Goal: Task Accomplishment & Management: Manage account settings

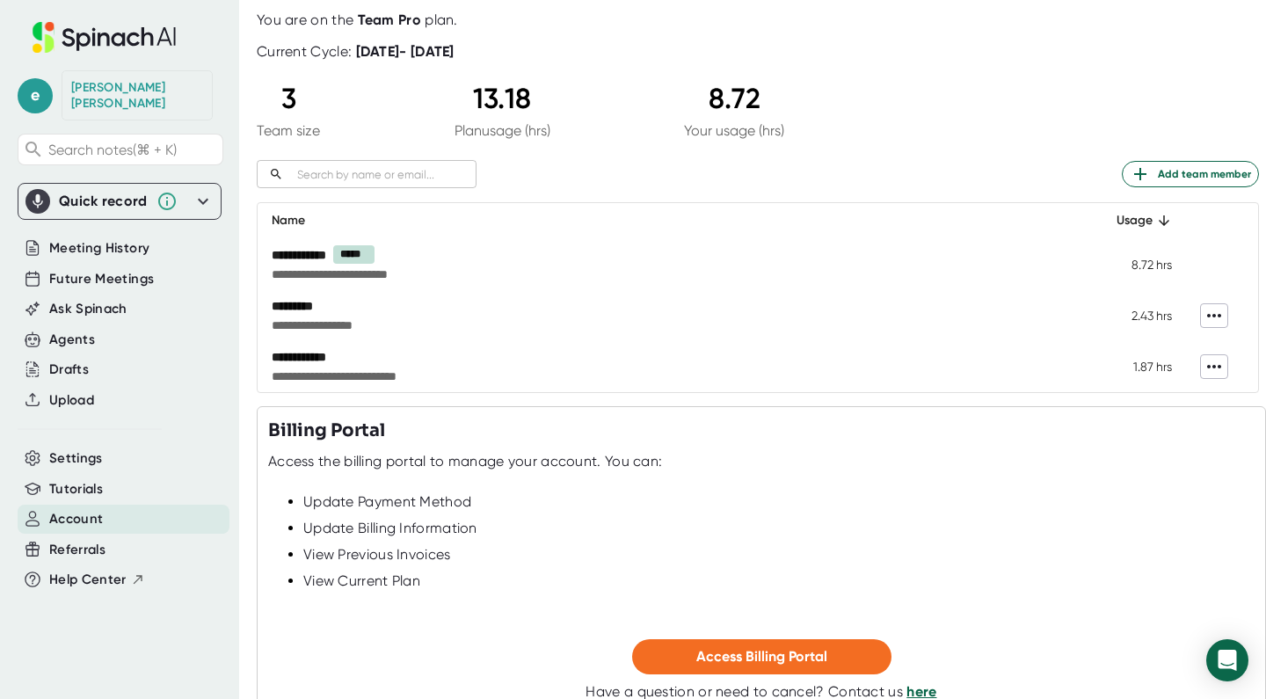
scroll to position [171, 0]
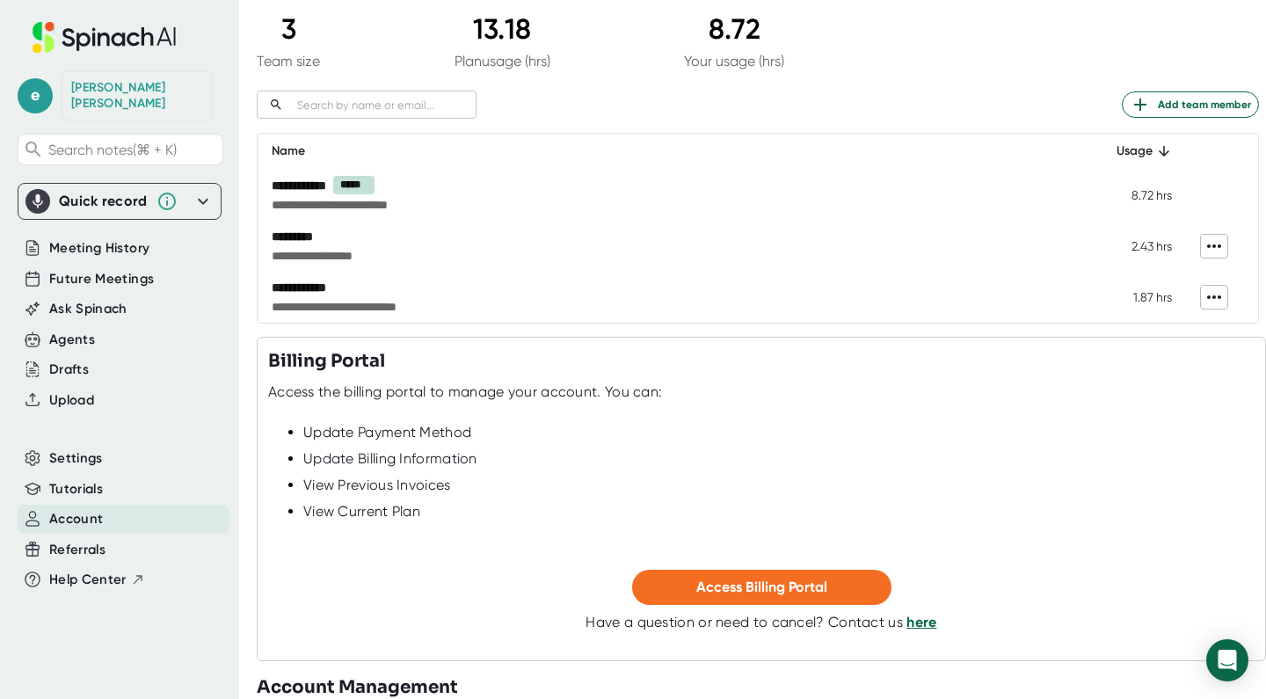
click at [1214, 245] on icon at bounding box center [1214, 246] width 14 height 4
click at [908, 90] on div at bounding box center [633, 349] width 1266 height 699
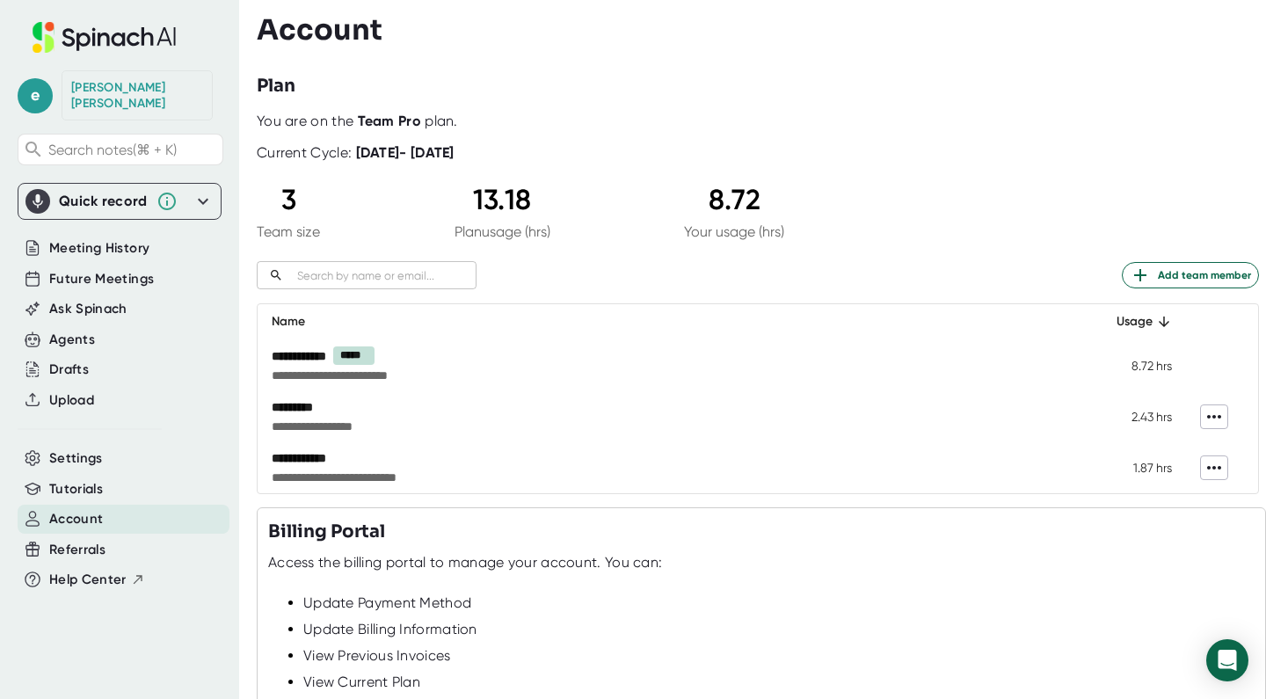
scroll to position [0, 0]
click at [127, 238] on span "Meeting History" at bounding box center [99, 248] width 100 height 20
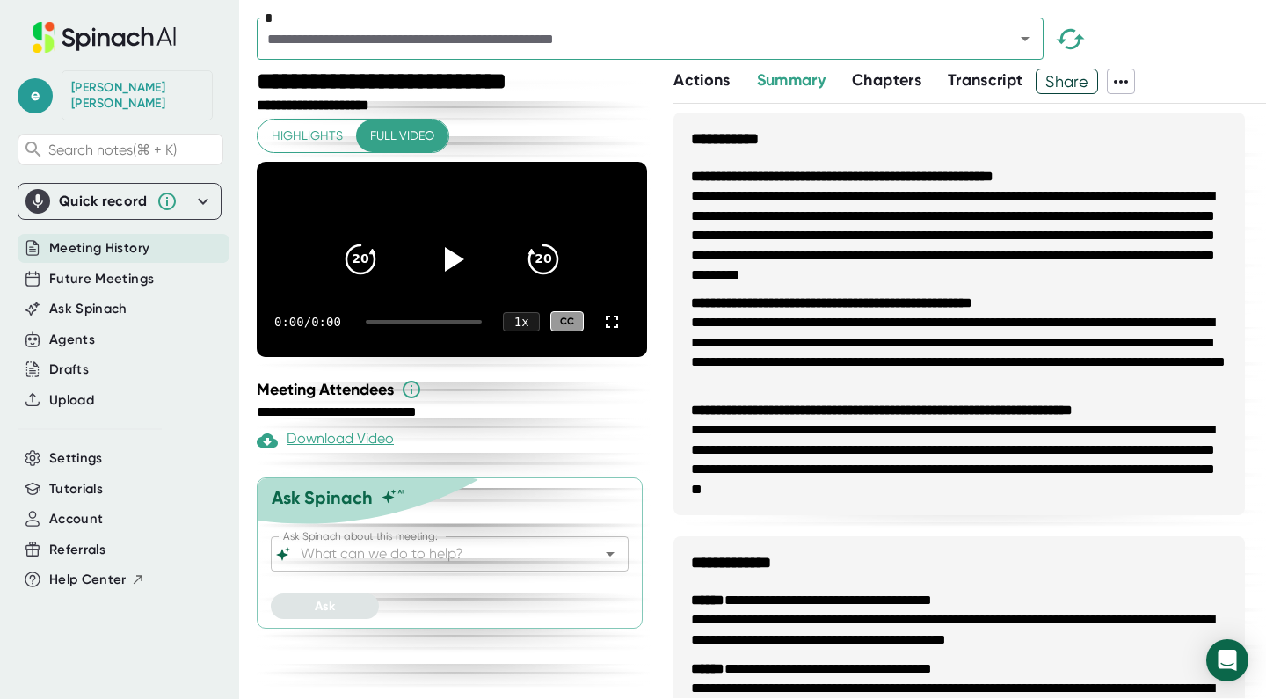
click at [862, 44] on input "text" at bounding box center [624, 38] width 724 height 25
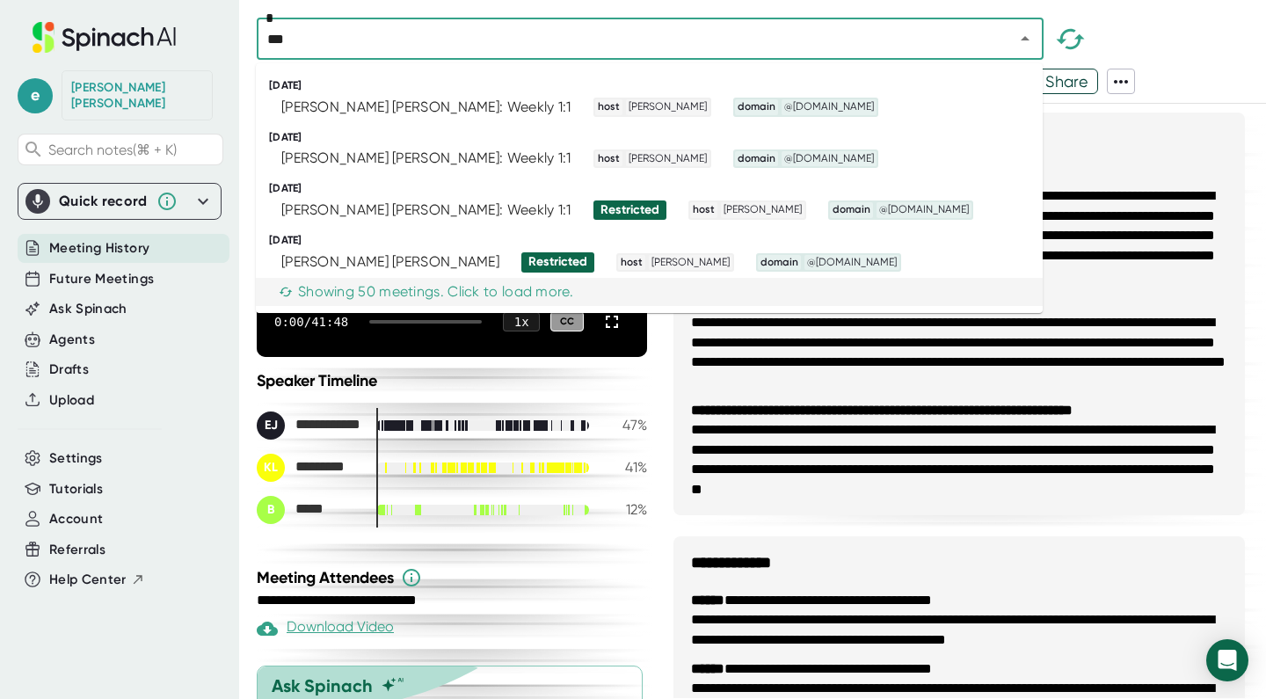
click at [577, 289] on div "Showing 50 meetings. Click to load more." at bounding box center [636, 292] width 732 height 18
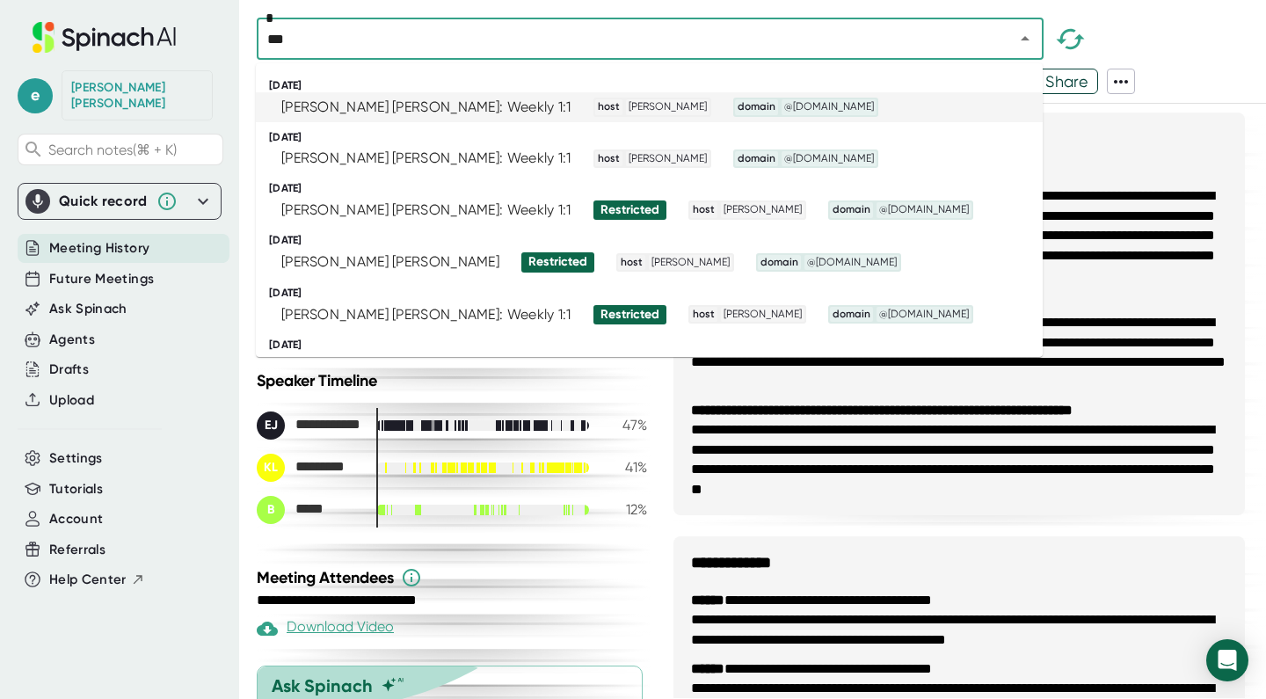
type input "***"
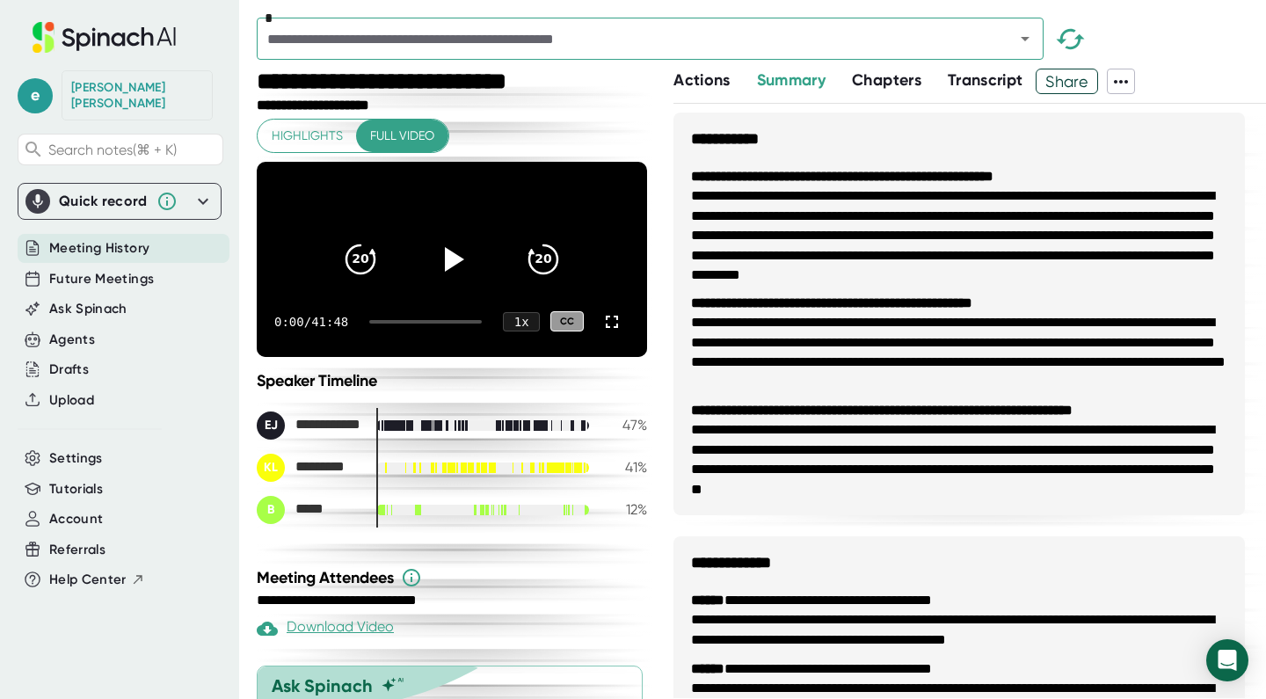
click at [1167, 47] on div "*" at bounding box center [761, 43] width 1009 height 51
click at [1028, 40] on icon "Open" at bounding box center [1025, 38] width 21 height 21
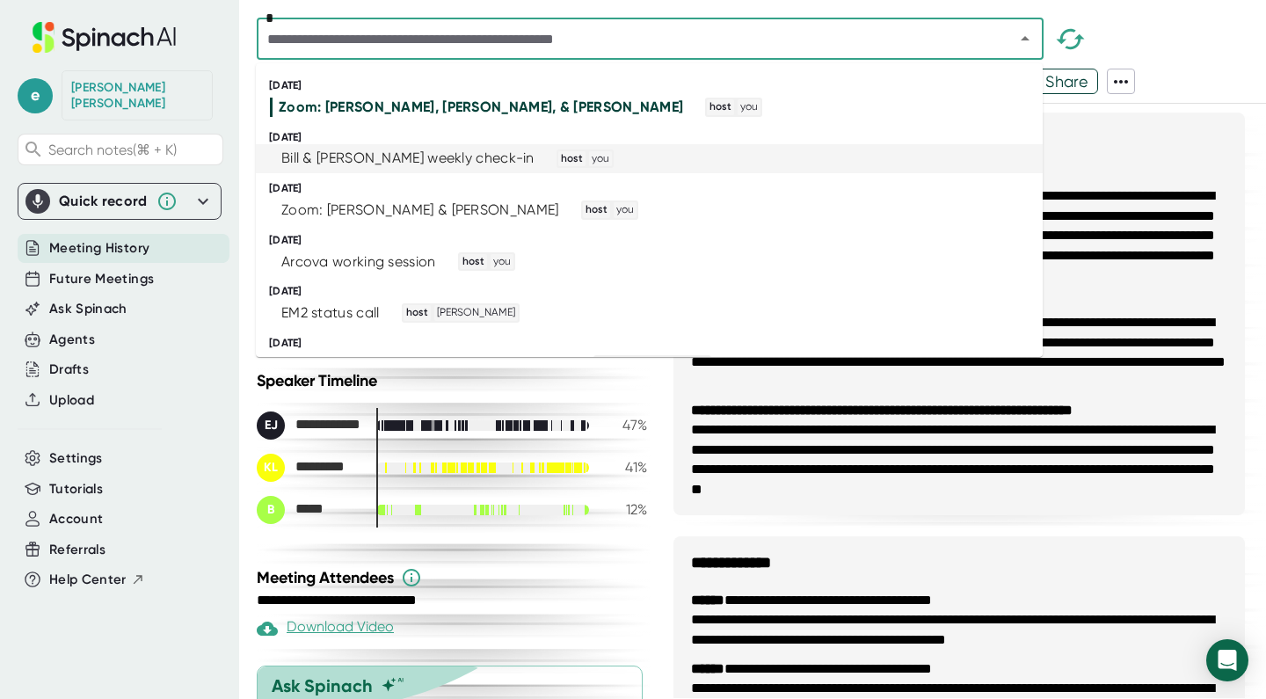
click at [415, 159] on div "Bill & [PERSON_NAME] weekly check-in" at bounding box center [407, 158] width 253 height 18
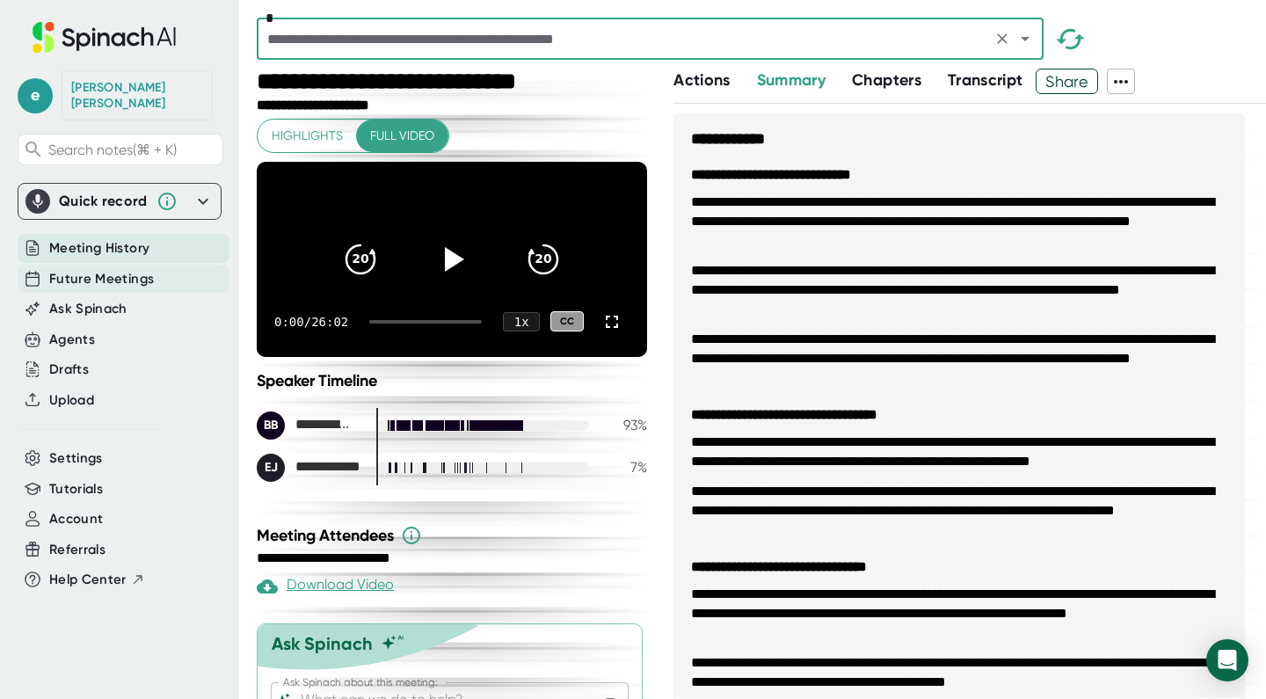
click at [118, 269] on span "Future Meetings" at bounding box center [101, 279] width 105 height 20
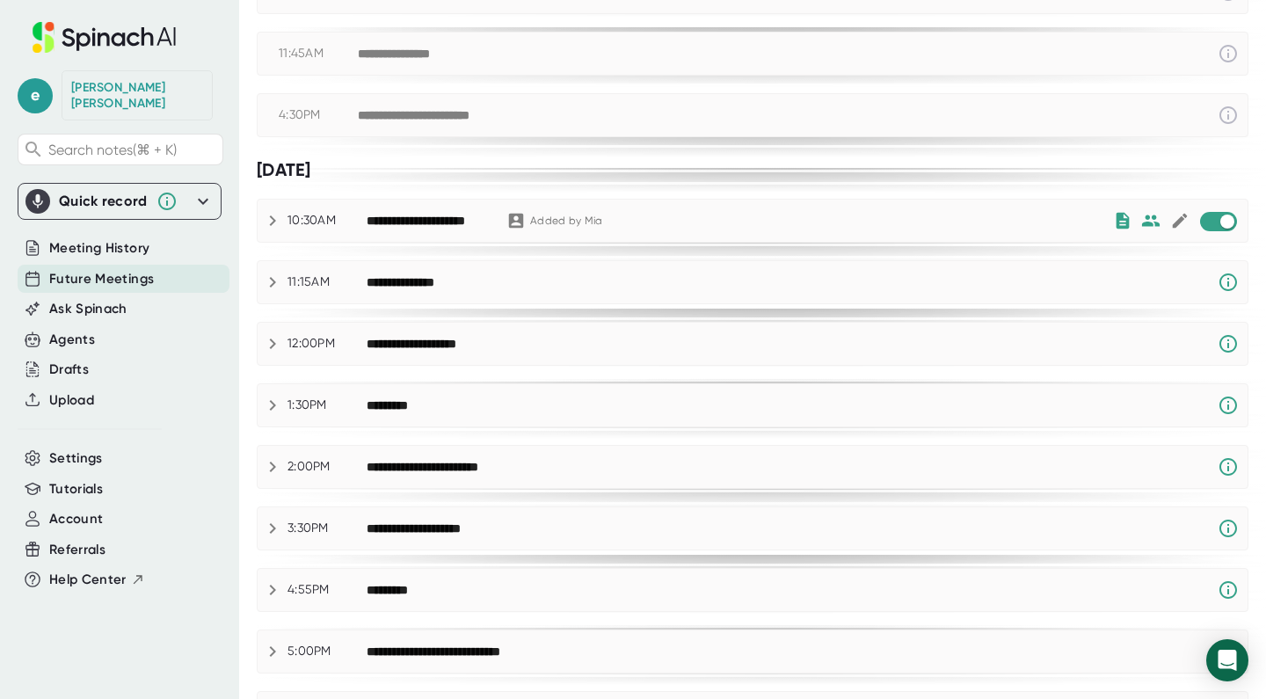
scroll to position [384, 0]
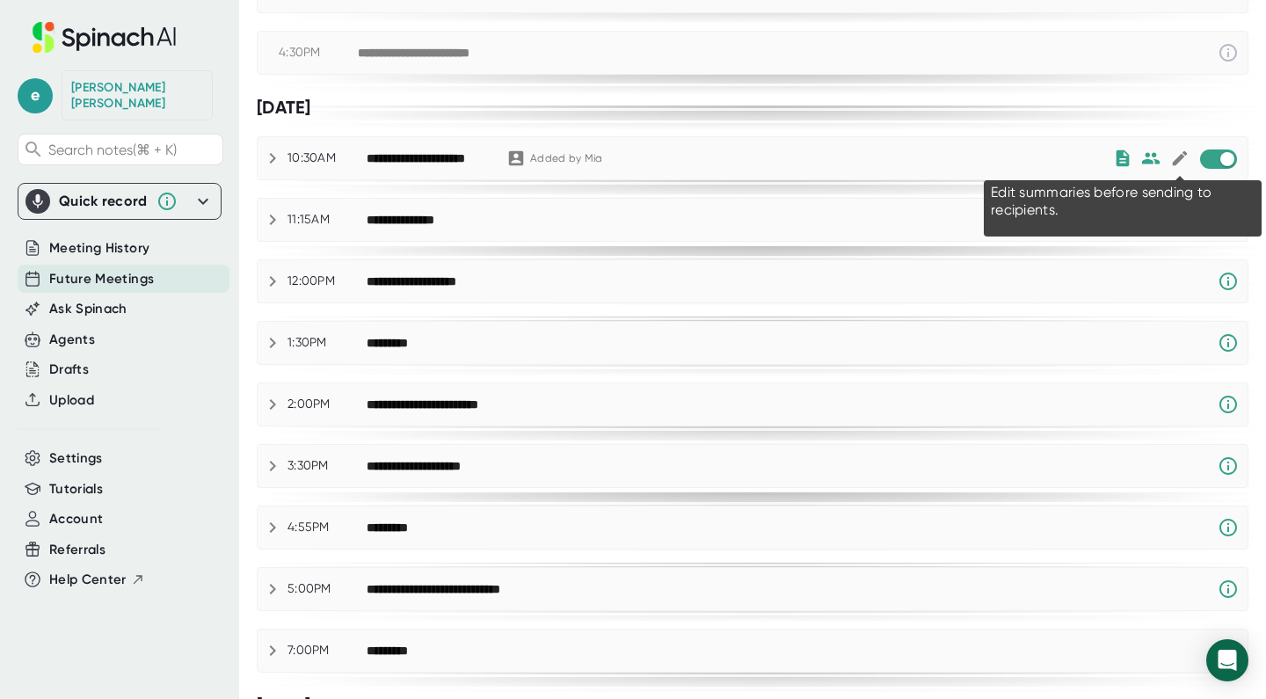
click at [1179, 158] on icon at bounding box center [1179, 158] width 15 height 15
checkbox input "true"
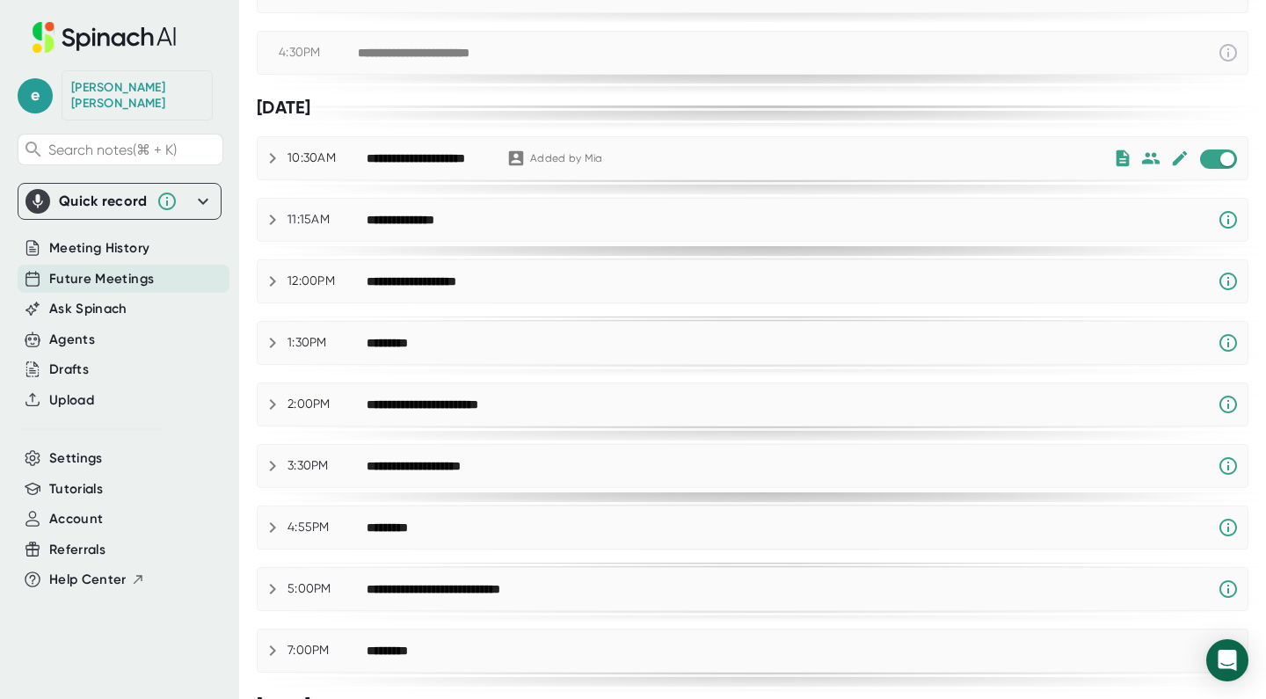
click at [1077, 161] on div "**********" at bounding box center [740, 158] width 746 height 21
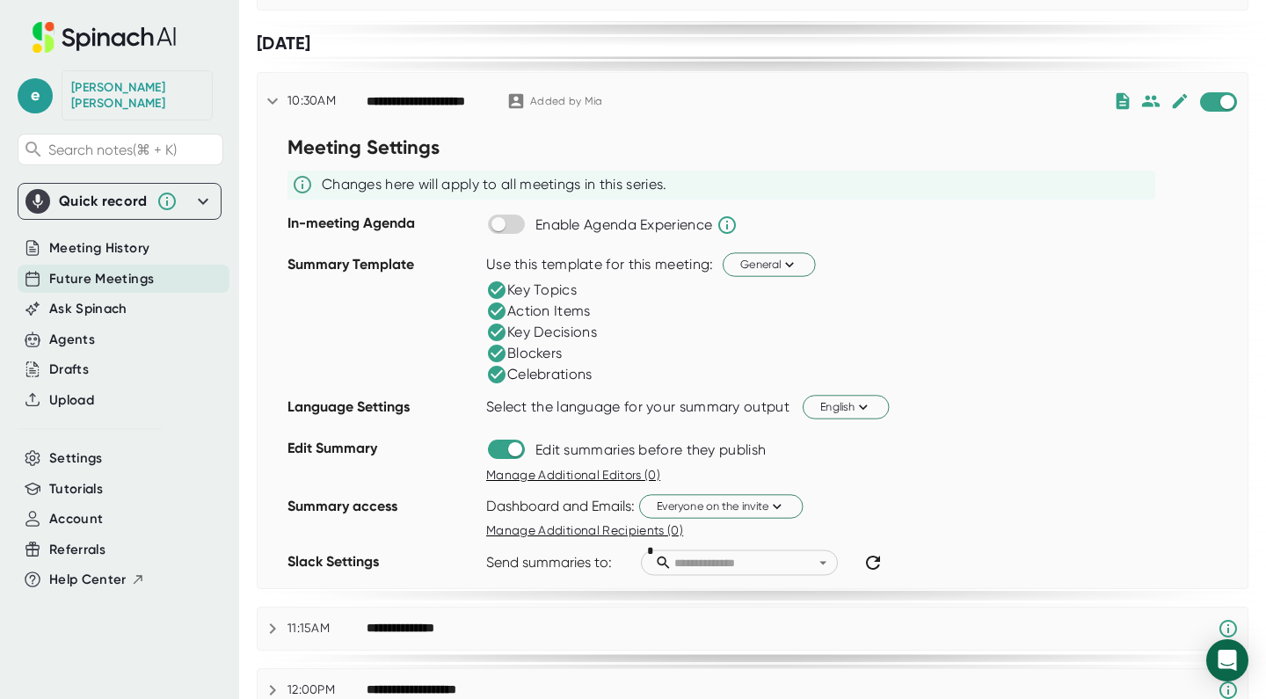
scroll to position [423, 0]
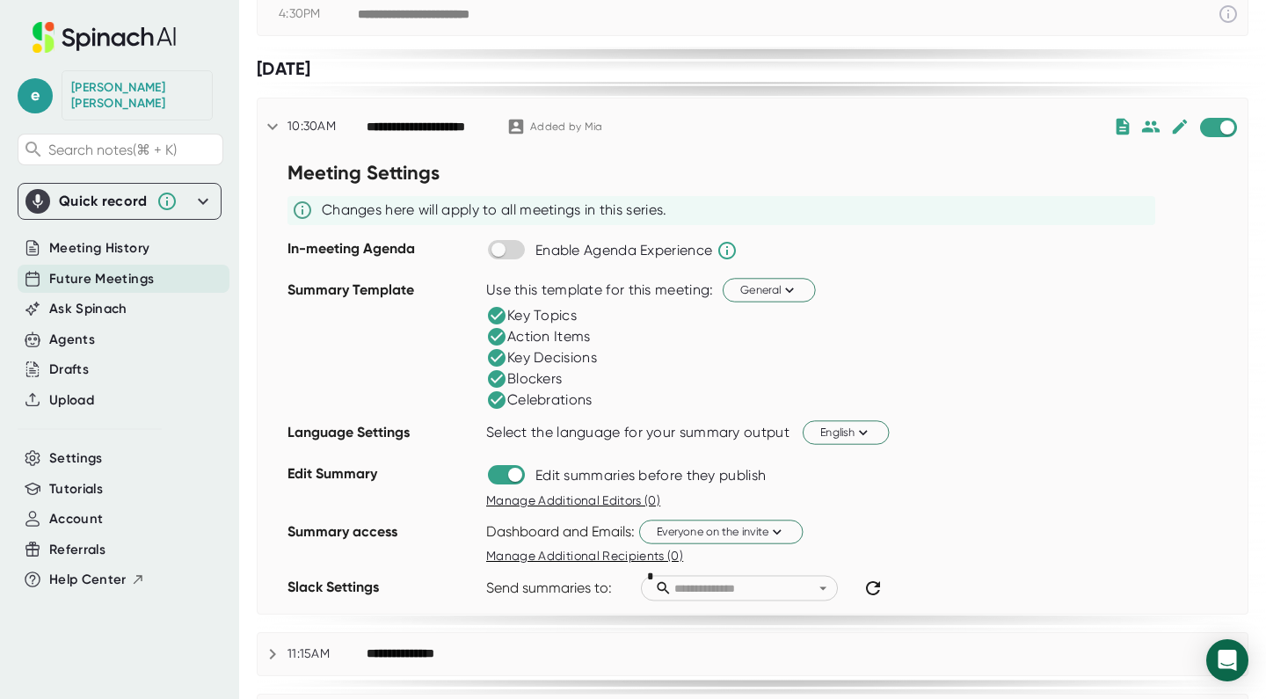
click at [956, 118] on div "**********" at bounding box center [740, 126] width 746 height 21
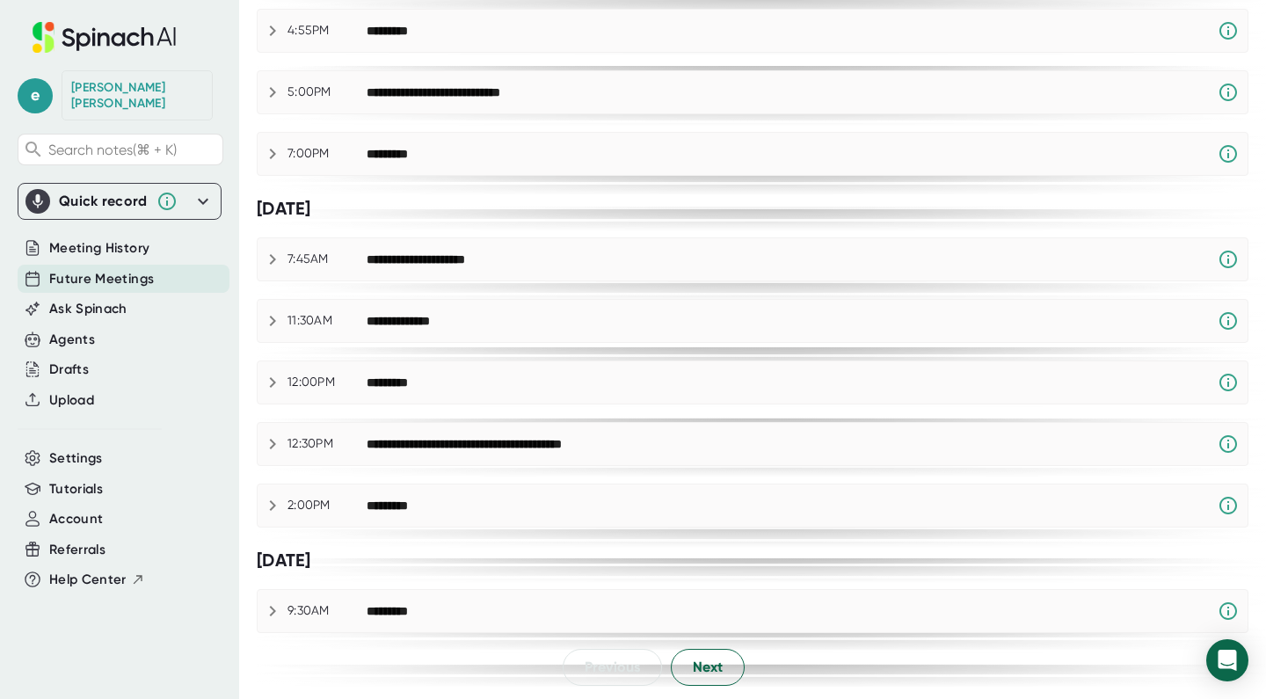
scroll to position [0, 0]
click at [704, 658] on span "Next" at bounding box center [708, 667] width 30 height 21
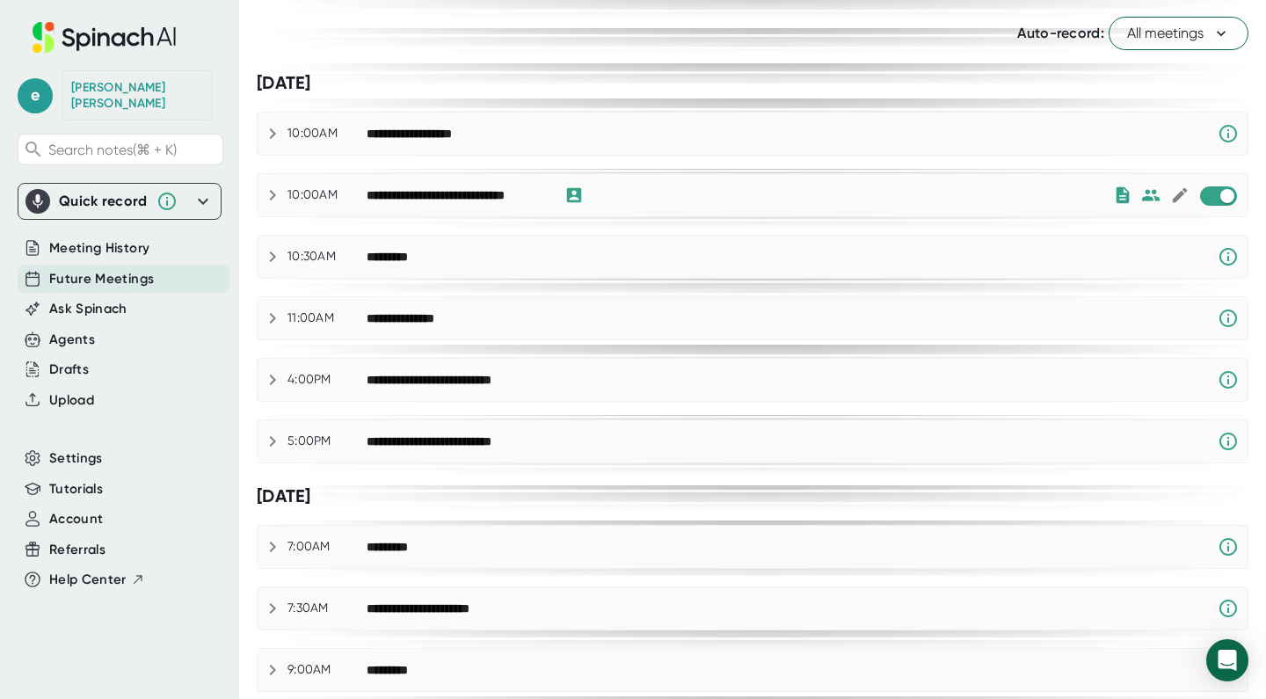
scroll to position [77, 0]
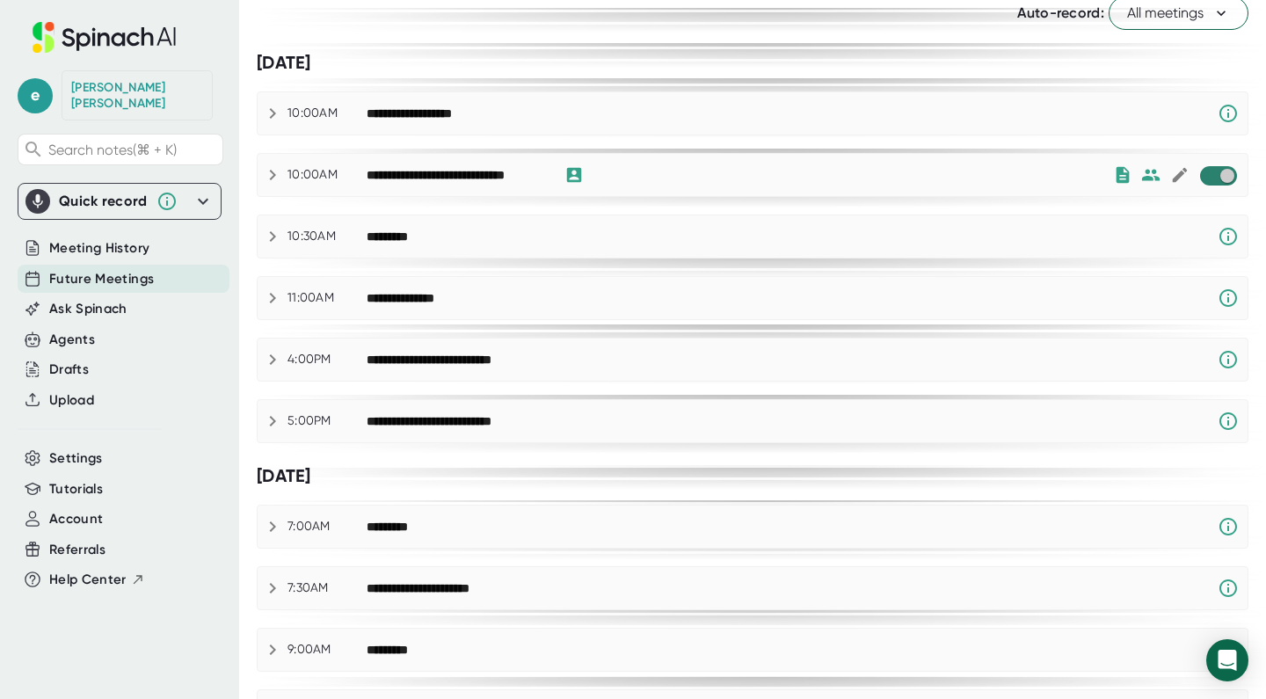
click at [1215, 173] on input "checkbox" at bounding box center [1227, 176] width 50 height 16
checkbox input "true"
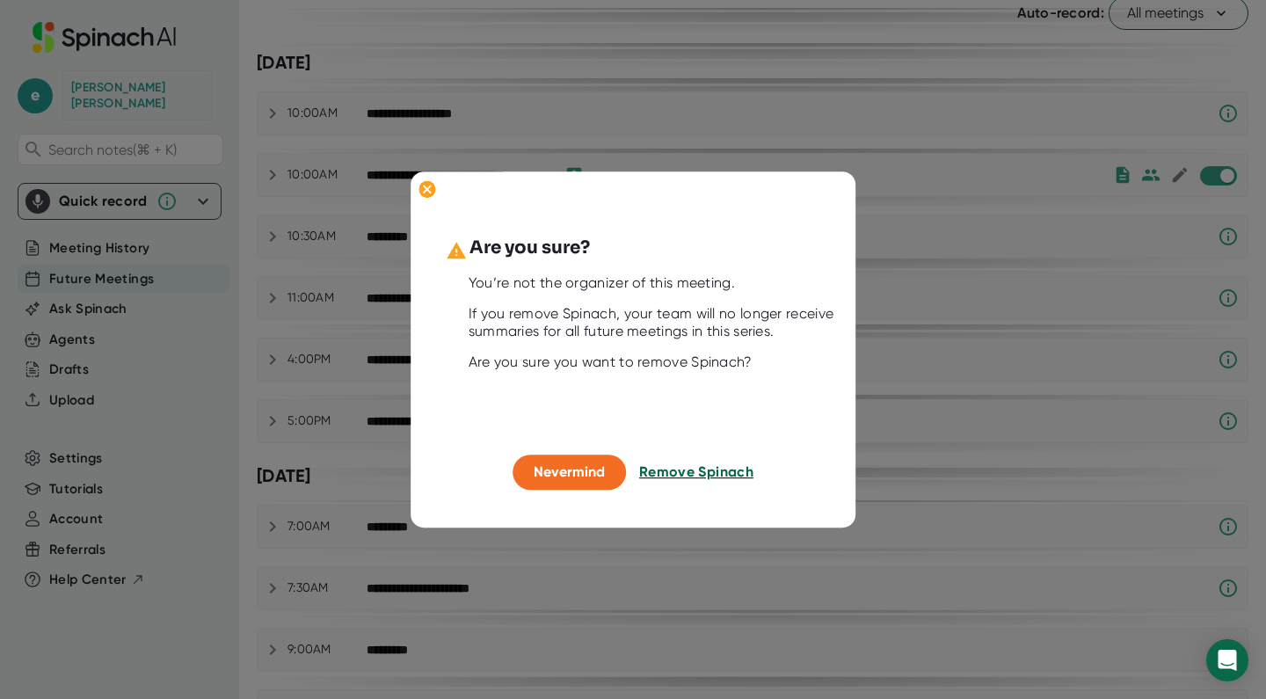
click at [709, 470] on span "Remove Spinach" at bounding box center [696, 472] width 114 height 17
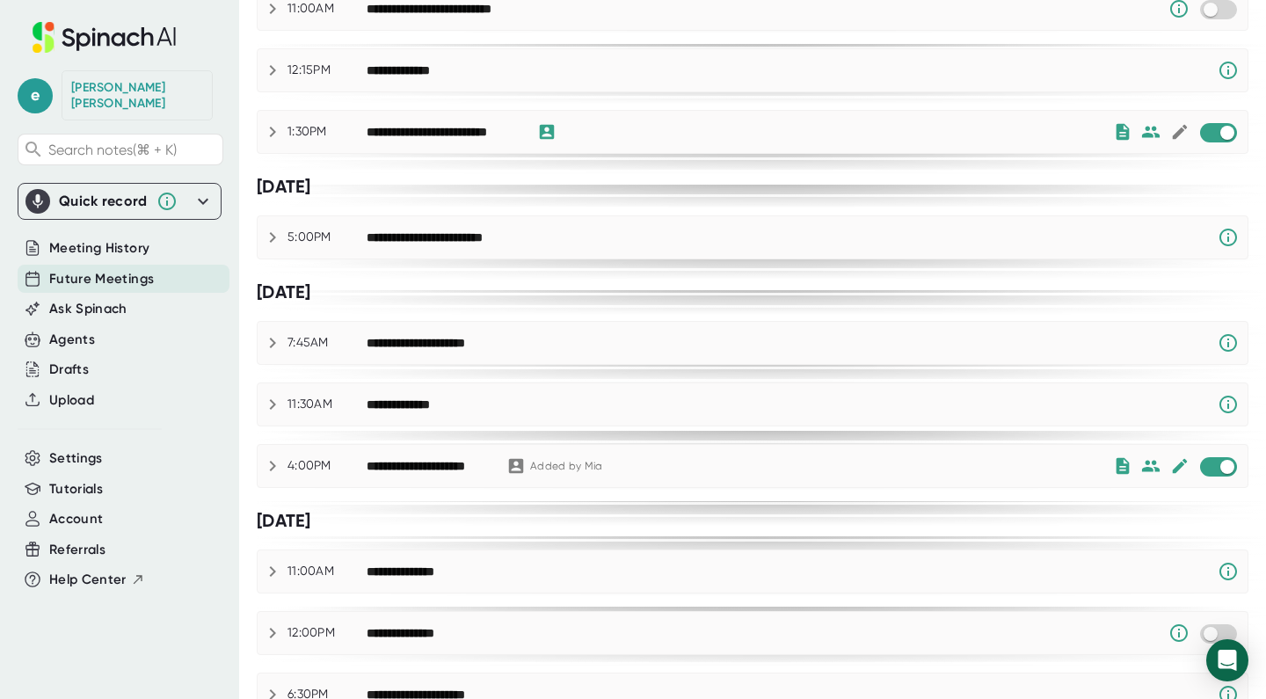
scroll to position [647, 0]
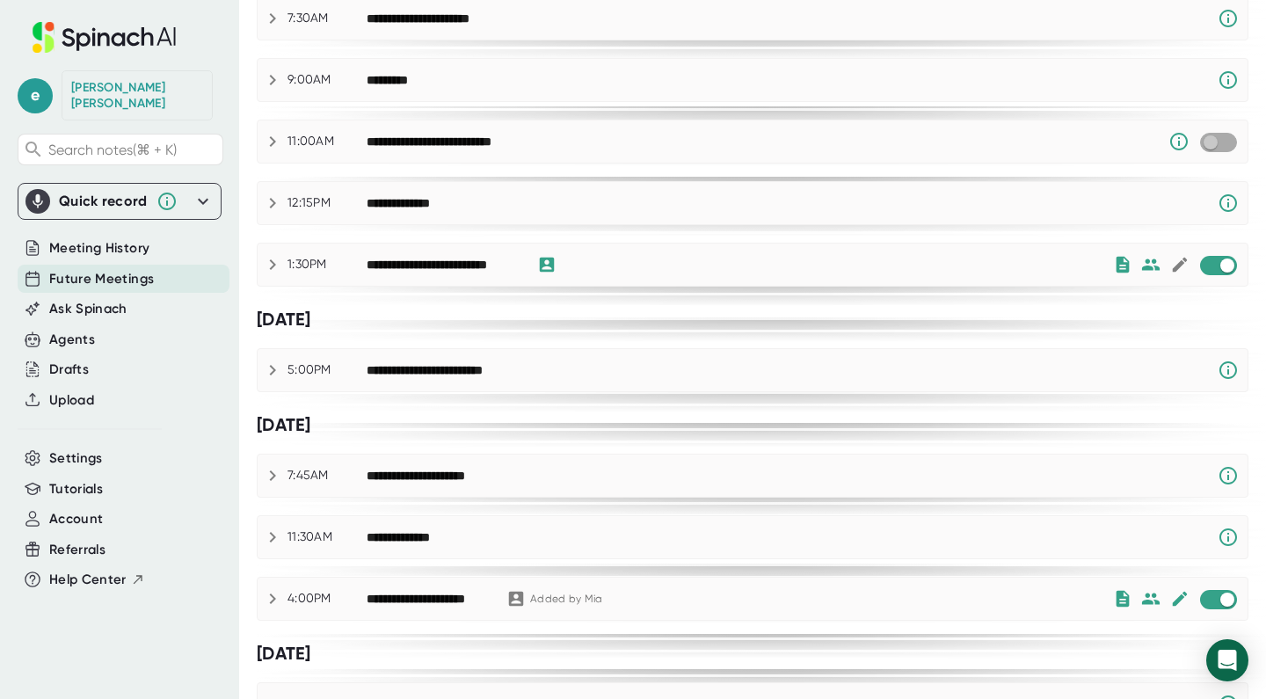
click at [1220, 145] on input "checkbox" at bounding box center [1210, 143] width 50 height 16
click at [735, 147] on div "**********" at bounding box center [740, 141] width 746 height 21
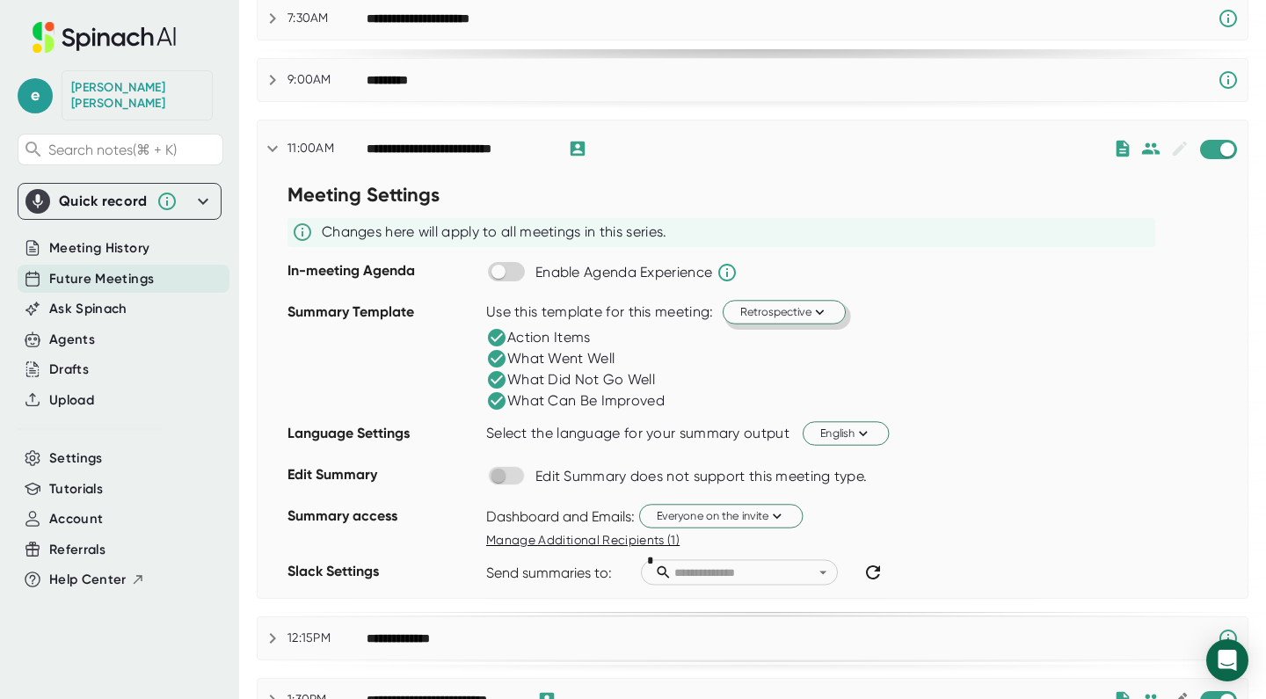
click at [778, 310] on span "Retrospective" at bounding box center [784, 311] width 88 height 17
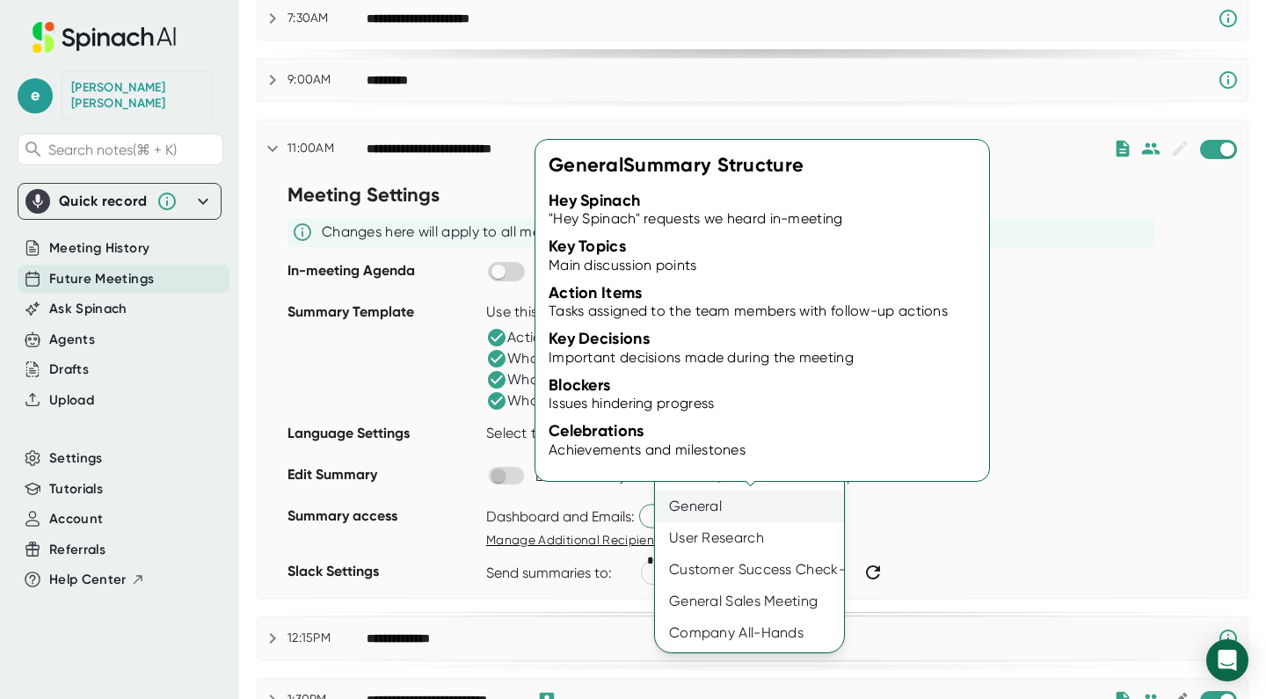
click at [720, 502] on div "General" at bounding box center [749, 507] width 189 height 32
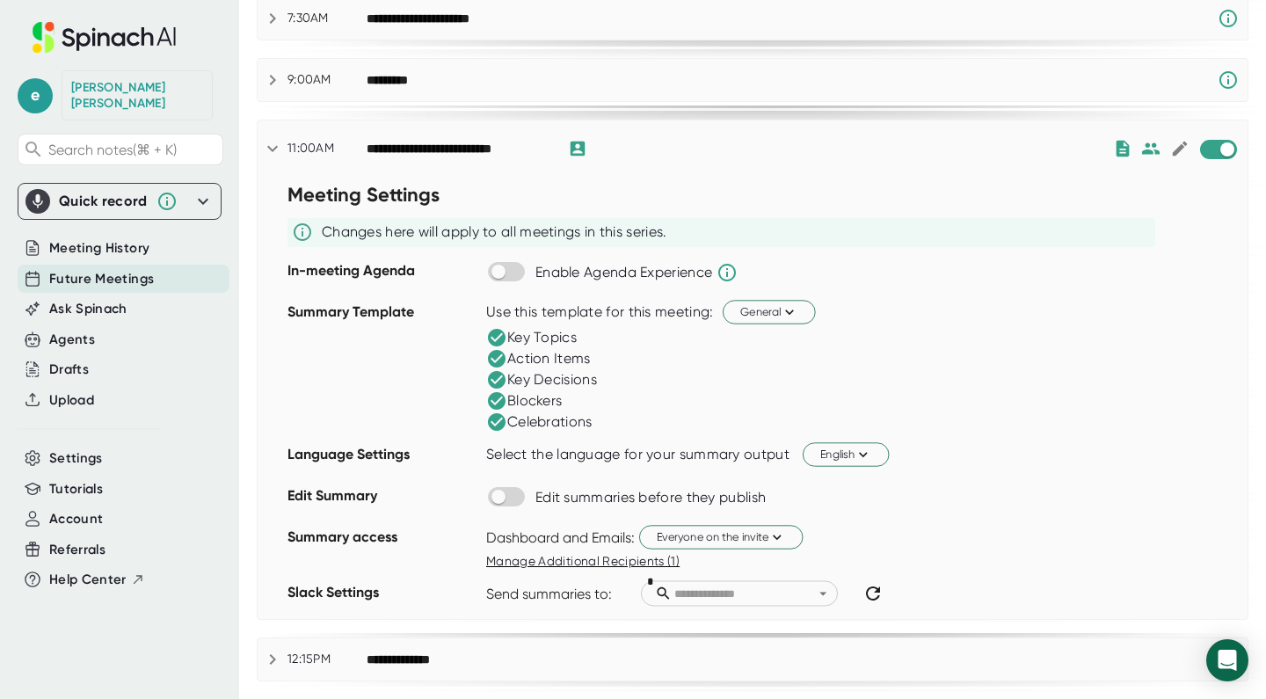
click at [977, 141] on div "**********" at bounding box center [740, 148] width 746 height 21
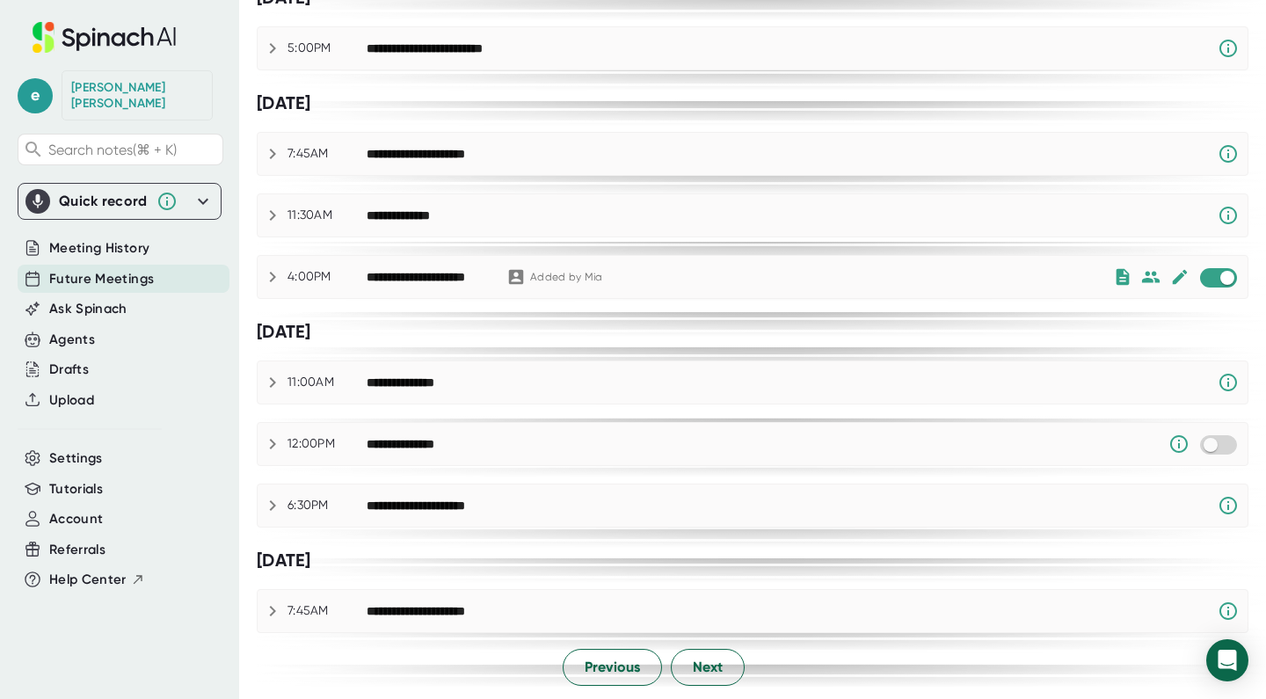
scroll to position [969, 0]
click at [707, 670] on span "Next" at bounding box center [708, 667] width 30 height 21
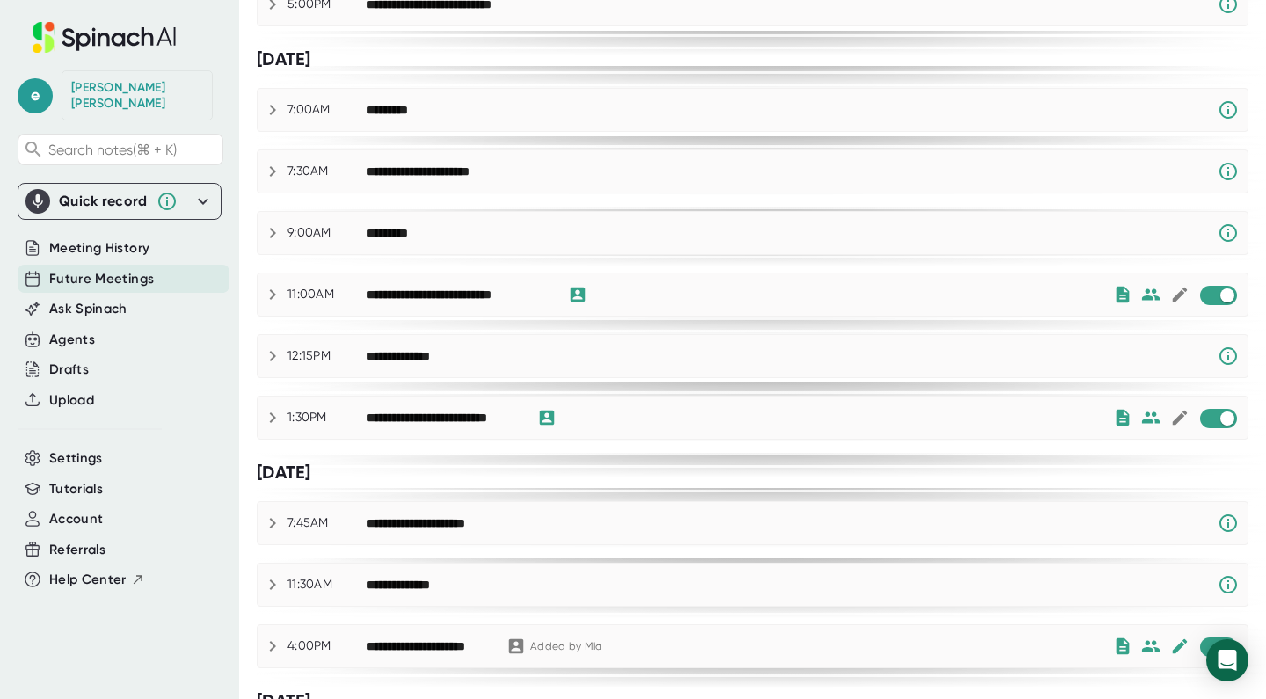
scroll to position [418, 0]
